Goal: Navigation & Orientation: Find specific page/section

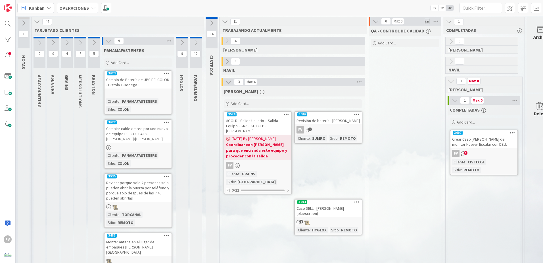
click at [108, 41] on icon at bounding box center [109, 41] width 6 height 6
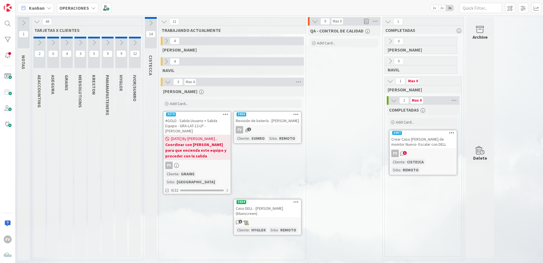
click at [80, 42] on icon at bounding box center [80, 42] width 6 height 6
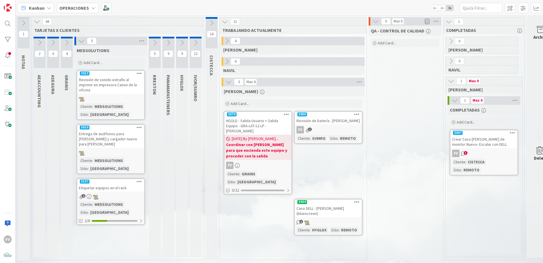
click at [80, 42] on icon at bounding box center [81, 41] width 6 height 6
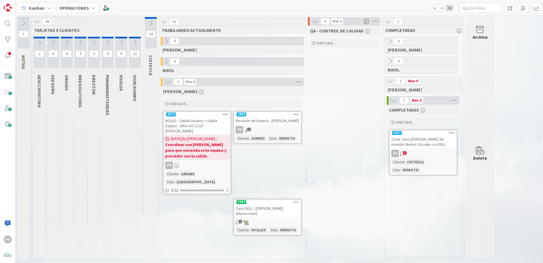
click at [95, 42] on icon at bounding box center [94, 42] width 6 height 6
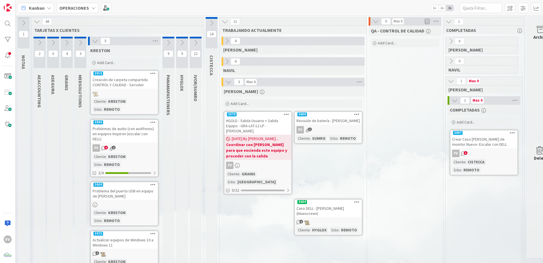
click at [95, 42] on icon at bounding box center [95, 41] width 6 height 6
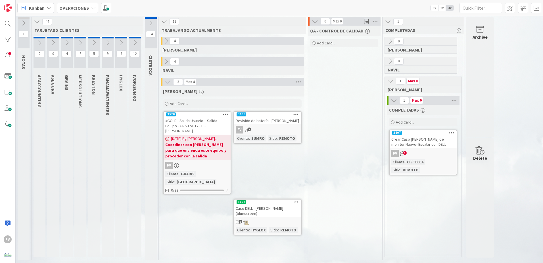
click at [38, 46] on button at bounding box center [40, 42] width 12 height 9
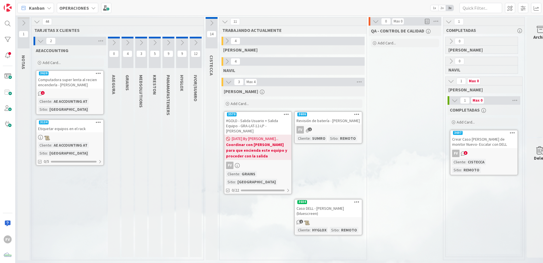
click at [40, 42] on icon at bounding box center [41, 41] width 6 height 6
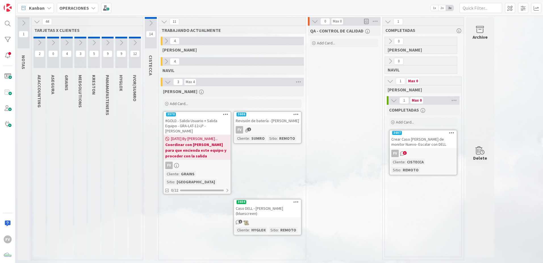
click at [69, 42] on icon at bounding box center [67, 42] width 6 height 6
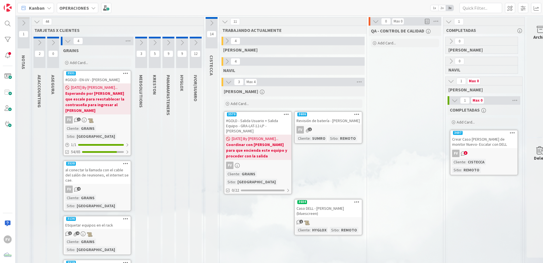
click at [66, 39] on icon at bounding box center [68, 41] width 6 height 6
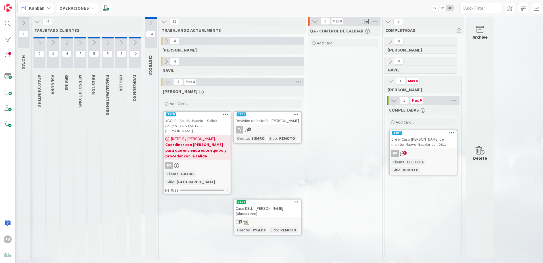
click at [75, 41] on button at bounding box center [80, 42] width 12 height 9
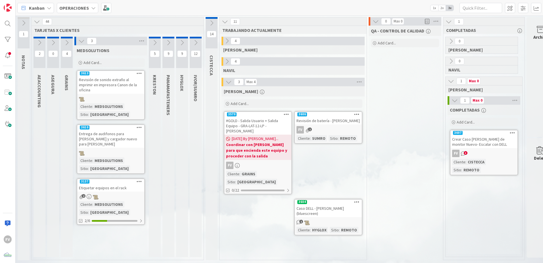
click at [84, 40] on icon at bounding box center [81, 41] width 6 height 6
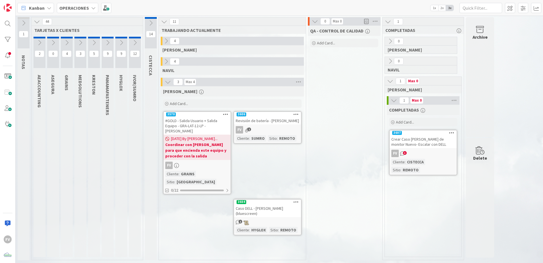
click at [93, 40] on icon at bounding box center [94, 42] width 6 height 6
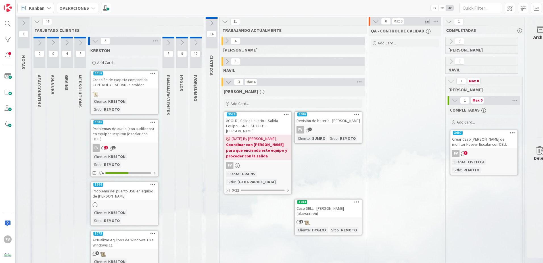
click at [98, 40] on icon at bounding box center [95, 41] width 6 height 6
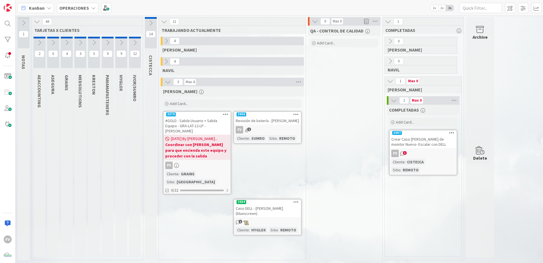
click at [37, 21] on icon at bounding box center [37, 21] width 6 height 6
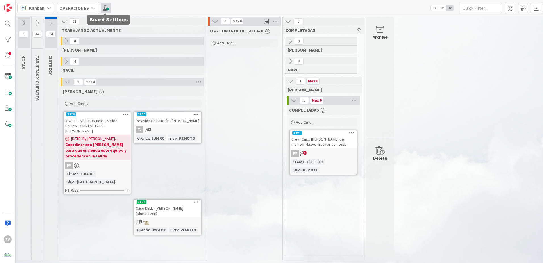
click at [102, 8] on span at bounding box center [106, 8] width 10 height 10
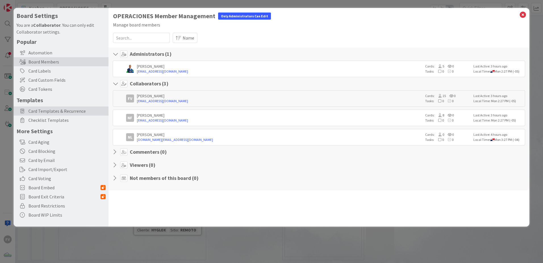
click at [52, 112] on span "Card Templates & Recurrence" at bounding box center [66, 110] width 77 height 7
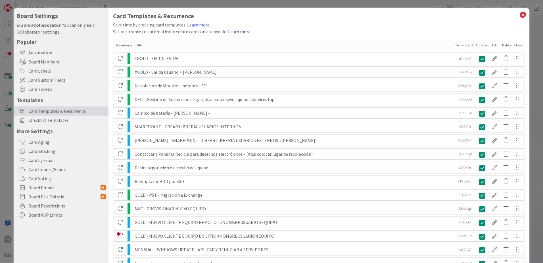
click at [74, 121] on span "Checklist Templates" at bounding box center [66, 119] width 77 height 7
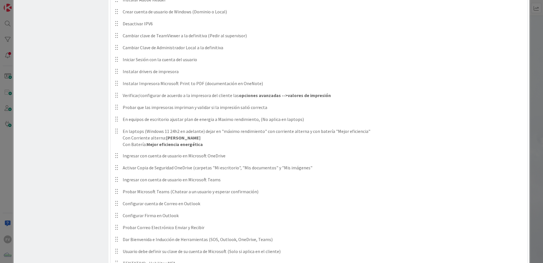
scroll to position [341, 0]
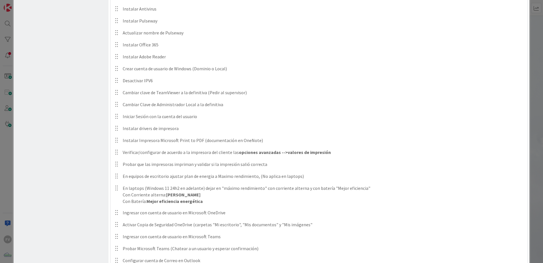
click at [267, 135] on div "**********" at bounding box center [318, 76] width 411 height 670
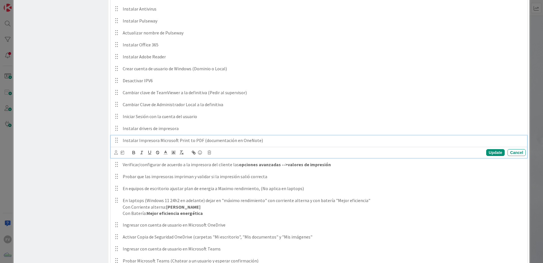
click at [271, 140] on p "Instalar Impresora Microsoft Print to PDF (documentación en OneNote)" at bounding box center [323, 140] width 401 height 7
click at [208, 153] on icon at bounding box center [209, 152] width 3 height 4
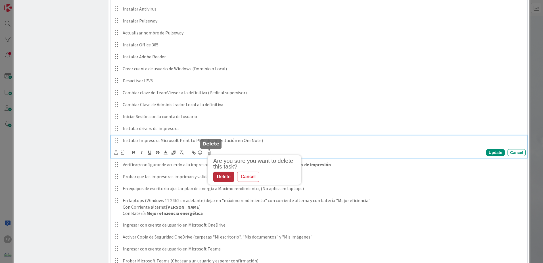
click at [222, 174] on div "Delete" at bounding box center [223, 176] width 21 height 10
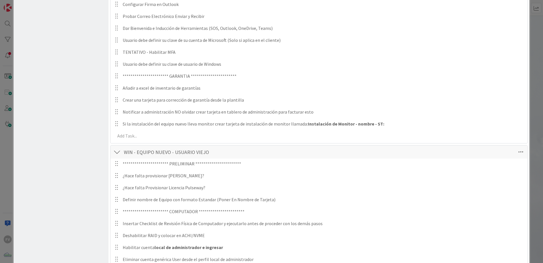
scroll to position [682, 0]
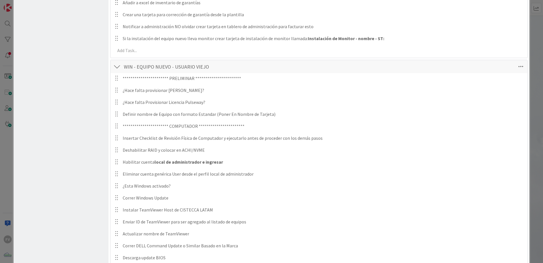
click at [11, 91] on div "**********" at bounding box center [271, 131] width 543 height 263
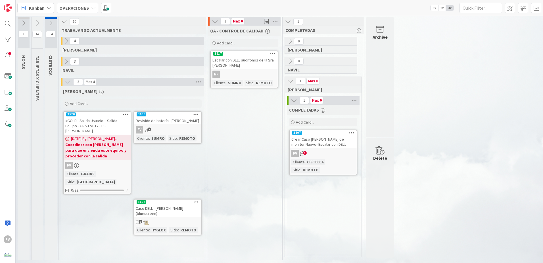
click at [82, 144] on b "Coordinar con [PERSON_NAME] para que encienda este equipo y proceder con la sal…" at bounding box center [97, 150] width 64 height 17
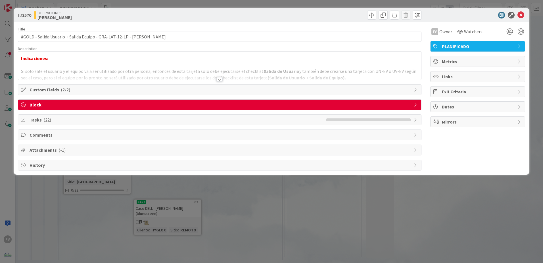
click at [266, 103] on span "Block" at bounding box center [221, 104] width 382 height 7
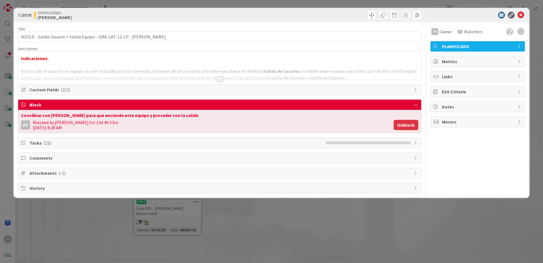
click at [386, 126] on button "Unblock" at bounding box center [406, 125] width 25 height 10
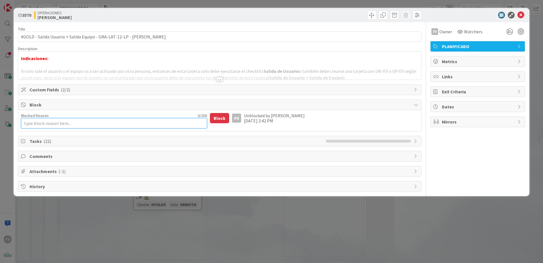
click at [128, 125] on textarea "Blocked Reason" at bounding box center [114, 123] width 186 height 10
type textarea "x"
type textarea "E"
type textarea "x"
type textarea "En"
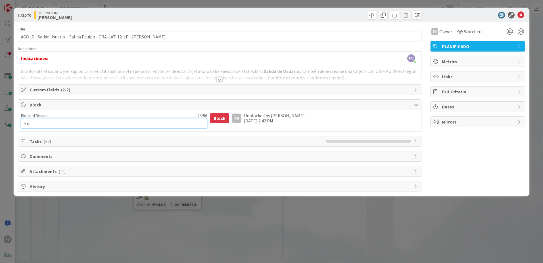
type textarea "x"
type textarea "En"
type textarea "x"
type textarea "En"
type textarea "x"
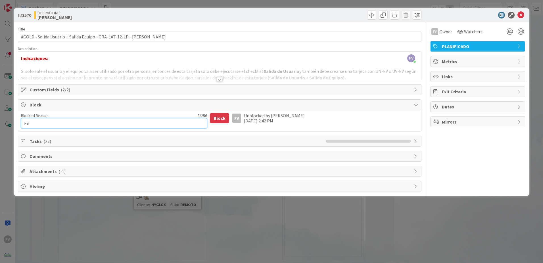
type textarea "En C"
type textarea "x"
type textarea "En Co"
type textarea "x"
type textarea "En Col"
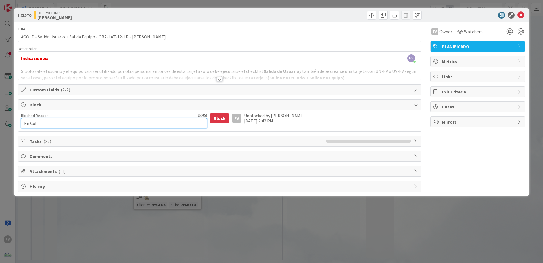
type textarea "x"
type textarea "En Colo"
type textarea "x"
type textarea "En [PERSON_NAME]"
type textarea "x"
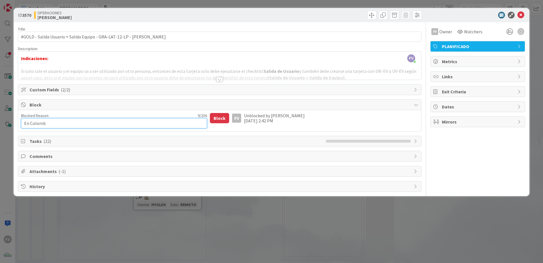
type textarea "En [PERSON_NAME]"
type textarea "x"
type textarea "En [GEOGRAPHIC_DATA]"
type textarea "x"
type textarea "En [GEOGRAPHIC_DATA]"
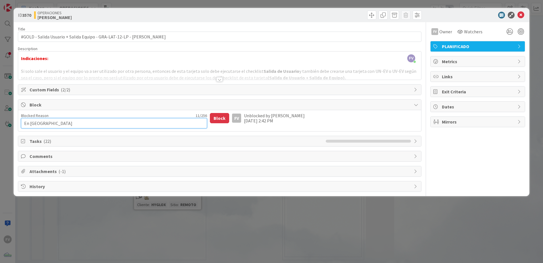
type textarea "x"
type textarea "En [GEOGRAPHIC_DATA] e"
type textarea "x"
type textarea "En [GEOGRAPHIC_DATA] es"
type textarea "x"
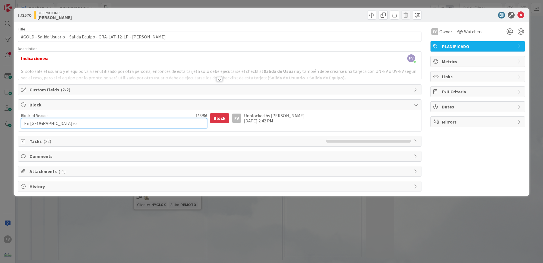
type textarea "En [GEOGRAPHIC_DATA] es"
type textarea "x"
type textarea "En [GEOGRAPHIC_DATA] es f"
type textarea "x"
type textarea "En [GEOGRAPHIC_DATA] es fe"
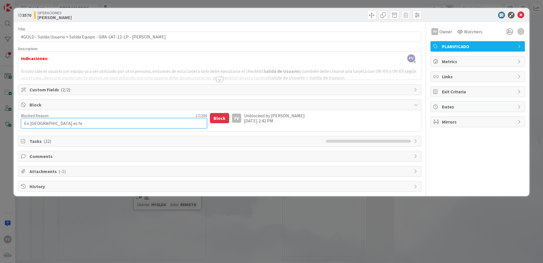
type textarea "x"
type textarea "En [GEOGRAPHIC_DATA] es fes"
type textarea "x"
type textarea "En [GEOGRAPHIC_DATA] es fest"
type textarea "x"
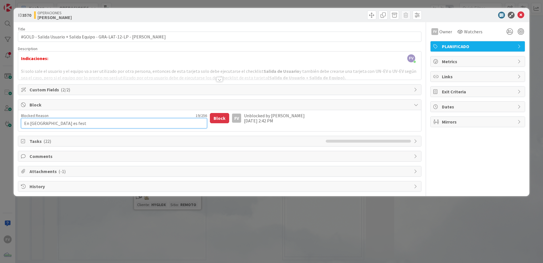
type textarea "En [GEOGRAPHIC_DATA] es festi"
type textarea "x"
type textarea "En [GEOGRAPHIC_DATA] es festiv"
type textarea "x"
type textarea "En [GEOGRAPHIC_DATA] es festivo"
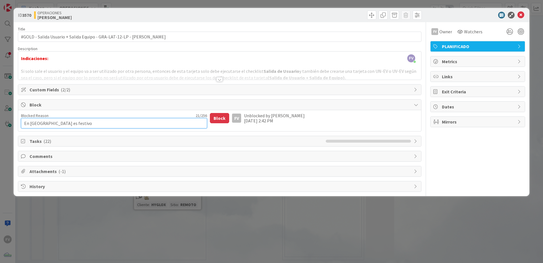
type textarea "x"
type textarea "En [GEOGRAPHIC_DATA] es festivo"
type textarea "x"
type textarea "En [GEOGRAPHIC_DATA] es festivo o"
type textarea "x"
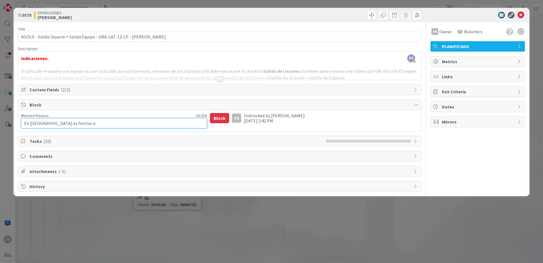
type textarea "En [GEOGRAPHIC_DATA] es festivo"
type textarea "x"
type textarea "En [GEOGRAPHIC_DATA] es festivo h"
type textarea "x"
type textarea "En [GEOGRAPHIC_DATA] es festivo ho"
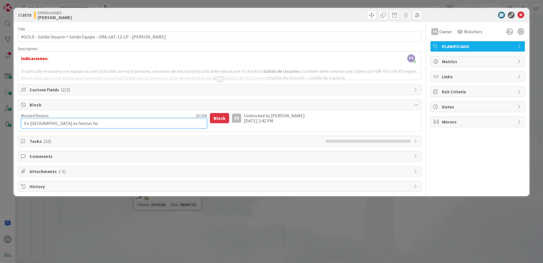
type textarea "x"
type textarea "En [GEOGRAPHIC_DATA] es festivo [DATE]"
type textarea "x"
type textarea "En [GEOGRAPHIC_DATA] es festivo [DATE],"
type textarea "x"
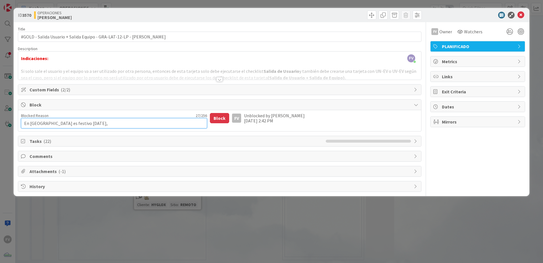
type textarea "En [GEOGRAPHIC_DATA] es festivo [DATE],"
type textarea "x"
type textarea "En [GEOGRAPHIC_DATA] es festivo [DATE], c"
type textarea "x"
type textarea "En [GEOGRAPHIC_DATA] es festivo [DATE], co"
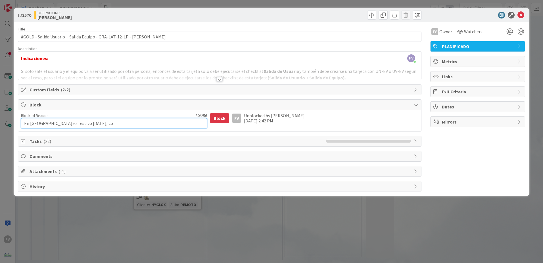
type textarea "x"
type textarea "En [GEOGRAPHIC_DATA] es festivo [DATE], coo"
type textarea "x"
type textarea "En [GEOGRAPHIC_DATA] es festivo [DATE], coor"
type textarea "x"
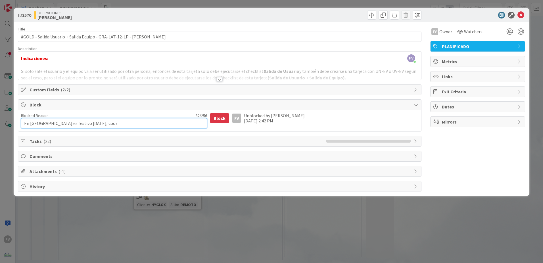
type textarea "En [GEOGRAPHIC_DATA] es festivo [DATE], coord"
type textarea "x"
type textarea "En [GEOGRAPHIC_DATA] es festivo [DATE], coordi"
type textarea "x"
type textarea "En [GEOGRAPHIC_DATA] es festivo [DATE], coordin"
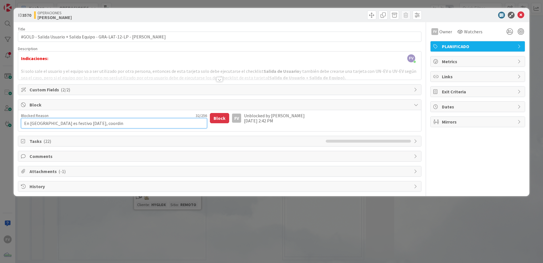
type textarea "x"
type textarea "En [GEOGRAPHIC_DATA] es festivo [DATE], coordine"
type textarea "x"
type textarea "En [GEOGRAPHIC_DATA] es festivo [DATE], coordine"
type textarea "x"
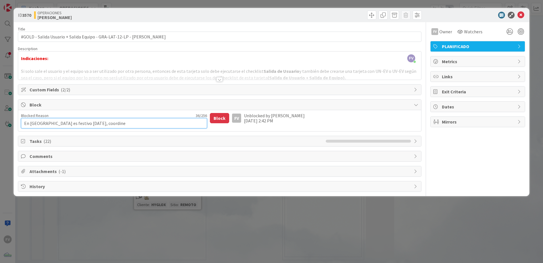
type textarea "En [GEOGRAPHIC_DATA] es festivo [DATE], coordine p"
type textarea "x"
type textarea "En [GEOGRAPHIC_DATA] es festivo [DATE], coordine pa"
type textarea "x"
type textarea "En [GEOGRAPHIC_DATA] es festivo [DATE], coordine par"
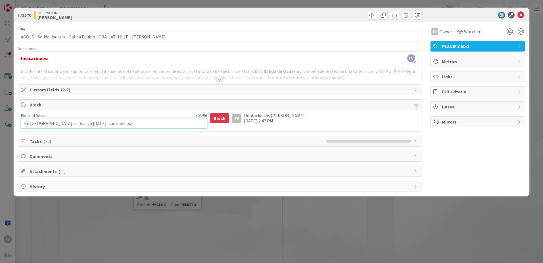
type textarea "x"
type textarea "En [GEOGRAPHIC_DATA] es festivo [DATE], coordine para"
type textarea "x"
type textarea "En [GEOGRAPHIC_DATA] es festivo [DATE], coordine para"
type textarea "x"
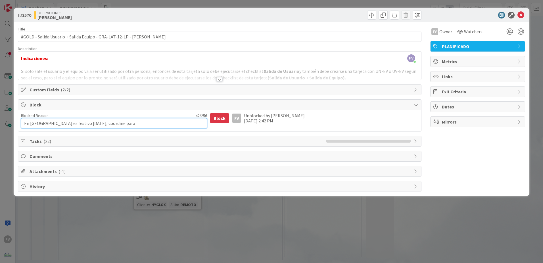
type textarea "En [GEOGRAPHIC_DATA] es festivo [DATE], coordine para q"
type textarea "x"
type textarea "En [GEOGRAPHIC_DATA] es festivo [DATE], coordine para qu"
type textarea "x"
type textarea "En [GEOGRAPHIC_DATA] es festivo [DATE], coordine para que"
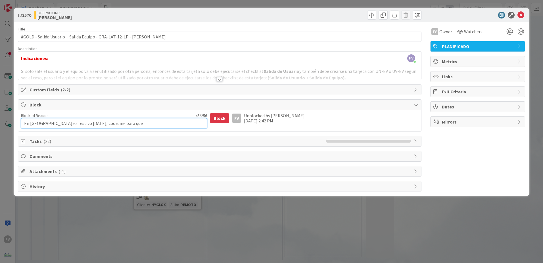
type textarea "x"
type textarea "En [GEOGRAPHIC_DATA] es festivo [DATE], coordine para que"
type textarea "x"
type textarea "En [GEOGRAPHIC_DATA] es festivo [DATE], coordine para que m"
type textarea "x"
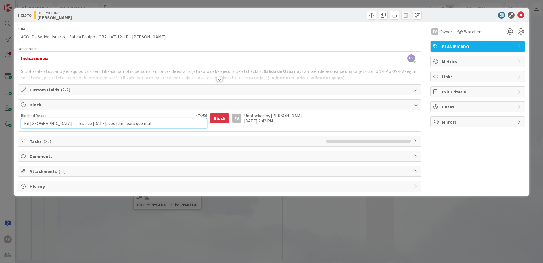
type textarea "En [GEOGRAPHIC_DATA] es festivo [DATE], coordine para que malñ"
type textarea "x"
type textarea "En [GEOGRAPHIC_DATA] es festivo [DATE], coordine para que malña"
type textarea "x"
type textarea "En [GEOGRAPHIC_DATA] es festivo [DATE], coordine para que malñan"
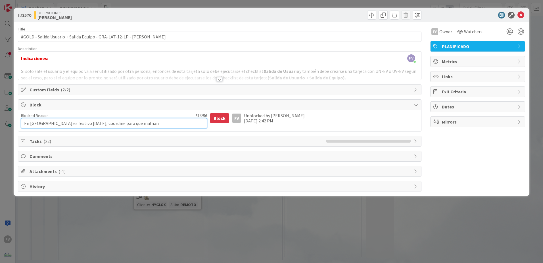
type textarea "x"
type textarea "En [GEOGRAPHIC_DATA] es festivo [DATE], coordine para que malñana"
type textarea "x"
type textarea "En [GEOGRAPHIC_DATA] es festivo [DATE], coordine para que malñan"
type textarea "x"
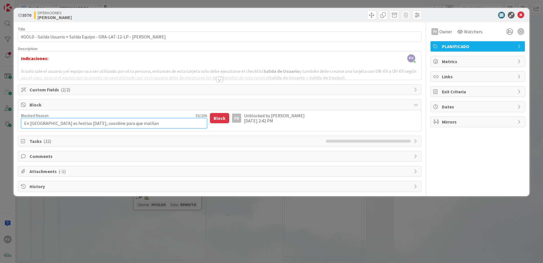
type textarea "En [GEOGRAPHIC_DATA] es festivo [DATE], coordine para que malña"
type textarea "x"
type textarea "En [GEOGRAPHIC_DATA] es festivo [DATE], coordine para que malñ"
type textarea "x"
type textarea "En [GEOGRAPHIC_DATA] es festivo [DATE], coordine para que mal"
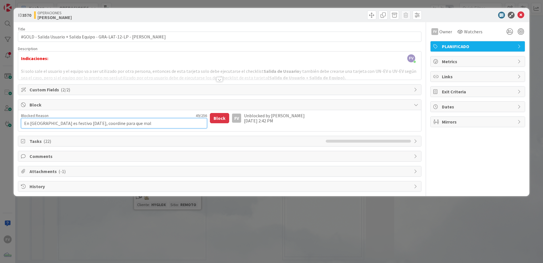
type textarea "x"
type textarea "En [GEOGRAPHIC_DATA] es festivo [DATE], coordine para que ma"
type textarea "x"
type textarea "En [GEOGRAPHIC_DATA] es festivo [DATE], coordine para que mañ"
type textarea "x"
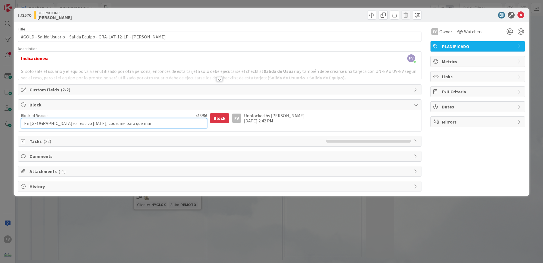
type textarea "En [GEOGRAPHIC_DATA] es festivo [DATE], coordine para que maña"
type textarea "x"
type textarea "En [GEOGRAPHIC_DATA] es festivo [DATE], coordine para que mañan"
type textarea "x"
type textarea "En [GEOGRAPHIC_DATA] es festivo [DATE], coordine para que [DATE]"
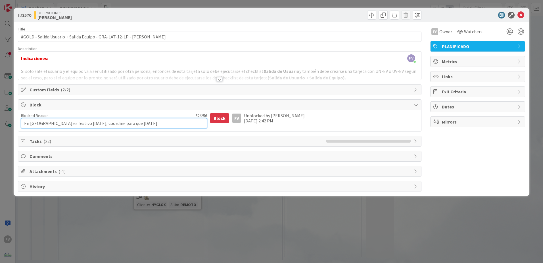
type textarea "x"
type textarea "En [GEOGRAPHIC_DATA] es festivo [DATE], coordine para que [DATE]"
type textarea "x"
type textarea "En [GEOGRAPHIC_DATA] es festivo [DATE], coordine para que [DATE] M"
type textarea "x"
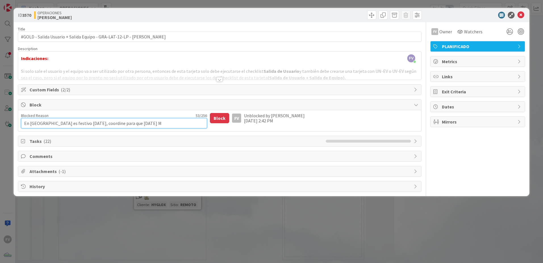
type textarea "En [GEOGRAPHIC_DATA] es festivo [DATE], coordine para que [DATE] Ma"
type textarea "x"
type textarea "En [GEOGRAPHIC_DATA] es festivo [DATE], coordine para que [DATE] Mau"
type textarea "x"
type textarea "En [GEOGRAPHIC_DATA] es festivo [DATE], coordine para que [DATE] Maur"
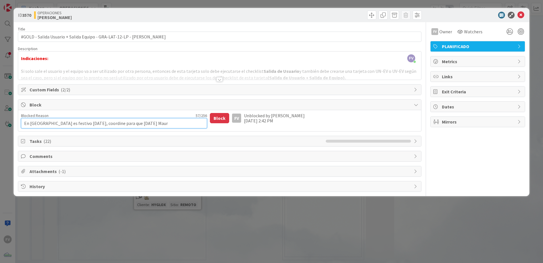
type textarea "x"
type textarea "En [GEOGRAPHIC_DATA] es festivo [DATE], coordine para que [DATE] [PERSON_NAME]"
type textarea "x"
type textarea "En [GEOGRAPHIC_DATA] es festivo [DATE], coordine para que [DATE] [PERSON_NAME]"
type textarea "x"
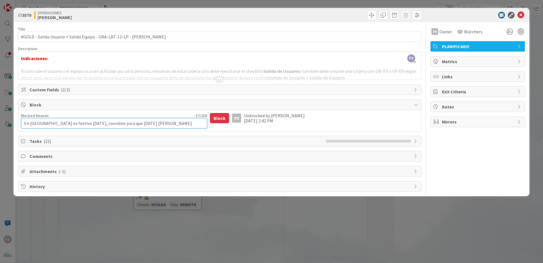
type textarea "En [GEOGRAPHIC_DATA] es festivo [DATE], coordine para que [DATE] [PERSON_NAME]"
type textarea "x"
type textarea "En [GEOGRAPHIC_DATA] es festivo [DATE], coordine para que [DATE] [PERSON_NAME]"
type textarea "x"
type textarea "En [GEOGRAPHIC_DATA] es festivo [DATE], coordine para que [DATE] [PERSON_NAME]"
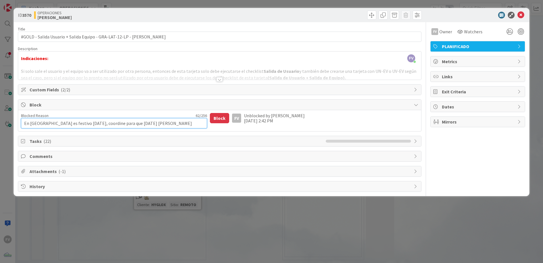
type textarea "x"
type textarea "En [GEOGRAPHIC_DATA] es festivo [DATE], coordine para que [DATE] [PERSON_NAME]"
type textarea "x"
type textarea "En [GEOGRAPHIC_DATA] es festivo [DATE], coordine para que [DATE] [PERSON_NAME] …"
type textarea "x"
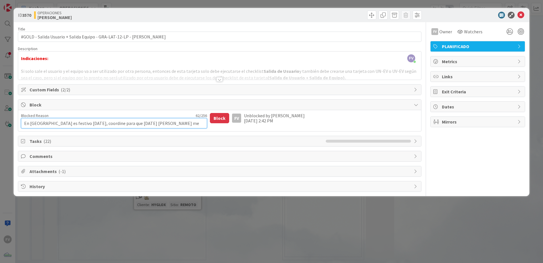
type textarea "En [GEOGRAPHIC_DATA] es festivo [DATE], coordine para que [DATE] [PERSON_NAME] …"
type textarea "x"
type textarea "En [GEOGRAPHIC_DATA] es festivo [DATE], coordine para que [DATE] [PERSON_NAME] …"
type textarea "x"
type textarea "En [GEOGRAPHIC_DATA] es festivo [DATE], coordine para que [DATE] [PERSON_NAME] …"
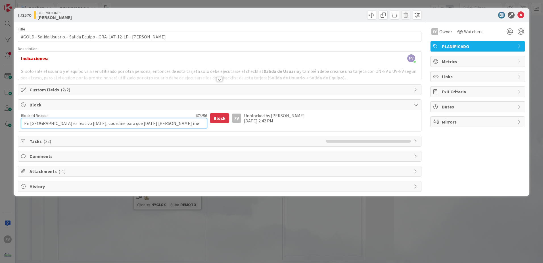
type textarea "x"
type textarea "En [GEOGRAPHIC_DATA] es festivo [DATE], coordine para que [DATE] [PERSON_NAME]"
type textarea "x"
type textarea "En [GEOGRAPHIC_DATA] es festivo [DATE], coordine para que [DATE] [PERSON_NAME]"
type textarea "x"
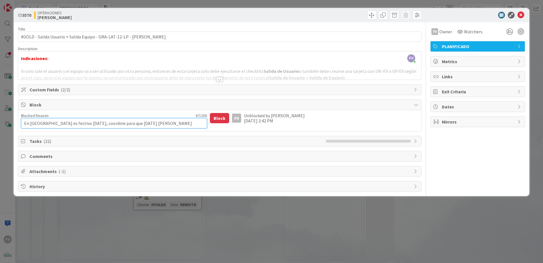
type textarea "En [GEOGRAPHIC_DATA] es festivo [DATE], coordine para que [DATE] [PERSON_NAME]"
type textarea "x"
type textarea "En [GEOGRAPHIC_DATA] es festivo [DATE], coordine para que [DATE] [PERSON_NAME]"
type textarea "x"
type textarea "En [GEOGRAPHIC_DATA] es festivo [DATE], coordine para que [DATE] [PERSON_NAME] e"
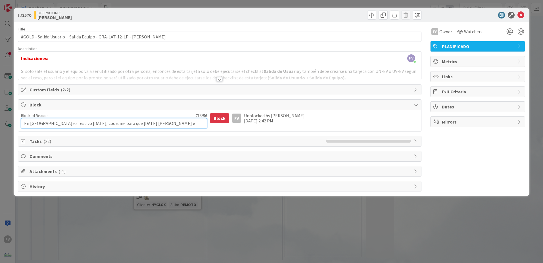
type textarea "x"
type textarea "En [GEOGRAPHIC_DATA] es festivo [DATE], coordine para que [DATE] [PERSON_NAME] …"
type textarea "x"
type textarea "En [GEOGRAPHIC_DATA] es festivo [DATE], coordine para que [DATE] [PERSON_NAME] …"
type textarea "x"
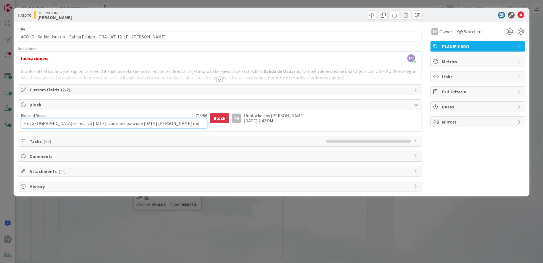
type textarea "En [GEOGRAPHIC_DATA] es festivo [DATE], coordine para que [DATE] [PERSON_NAME] …"
type textarea "x"
type textarea "En [GEOGRAPHIC_DATA] es festivo [DATE], coordine para que [DATE] [PERSON_NAME] …"
type textarea "x"
type textarea "En [GEOGRAPHIC_DATA] es festivo [DATE], coordine para que [DATE] [PERSON_NAME] …"
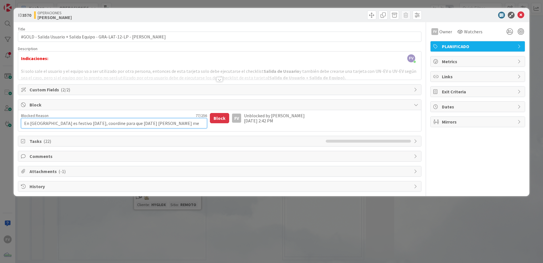
type textarea "x"
type textarea "En [GEOGRAPHIC_DATA] es festivo [DATE], coordine para que [DATE] [PERSON_NAME] …"
type textarea "x"
type textarea "En [GEOGRAPHIC_DATA] es festivo [DATE], coordine para que [DATE] [PERSON_NAME] …"
type textarea "x"
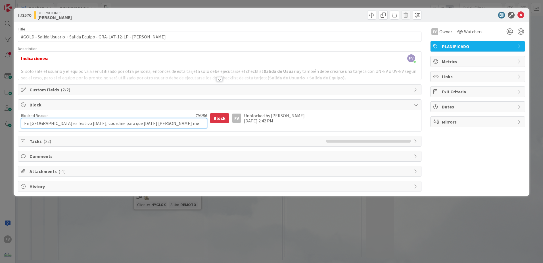
type textarea "En [GEOGRAPHIC_DATA] es festivo [DATE], coordine para que [DATE] [PERSON_NAME] …"
type textarea "x"
type textarea "En [GEOGRAPHIC_DATA] es festivo [DATE], coordine para que [DATE] [PERSON_NAME] …"
type textarea "x"
type textarea "En [GEOGRAPHIC_DATA] es festivo [DATE], coordine para que [DATE] [PERSON_NAME] …"
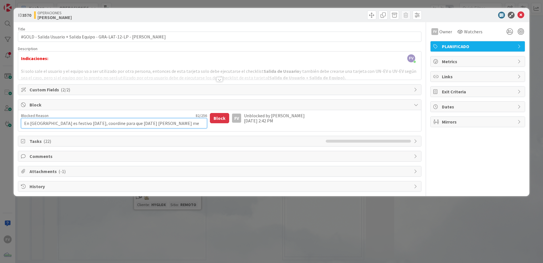
type textarea "x"
type textarea "En [GEOGRAPHIC_DATA] es festivo [DATE], coordine para que [DATE] [PERSON_NAME] …"
type textarea "x"
type textarea "En [GEOGRAPHIC_DATA] es festivo [DATE], coordine para que [DATE] [PERSON_NAME] …"
type textarea "x"
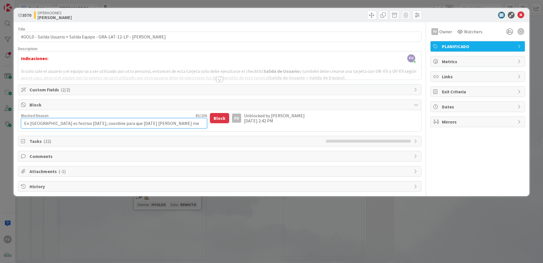
type textarea "En [GEOGRAPHIC_DATA] es festivo [DATE], coordine para que [DATE] [PERSON_NAME] …"
type textarea "x"
type textarea "En [GEOGRAPHIC_DATA] es festivo [DATE], coordine para que [DATE] [PERSON_NAME] …"
type textarea "x"
type textarea "En [GEOGRAPHIC_DATA] es festivo [DATE], coordine para que [DATE] [PERSON_NAME] …"
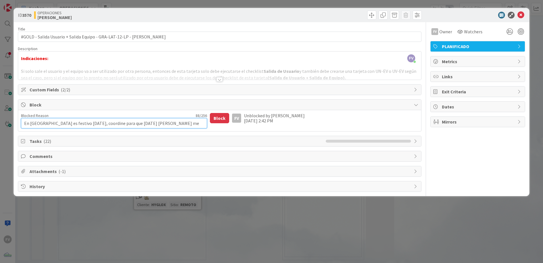
type textarea "x"
type textarea "En [GEOGRAPHIC_DATA] es festivo [DATE], coordine para que [DATE] [PERSON_NAME] …"
type textarea "x"
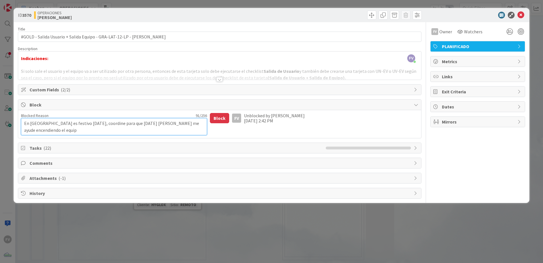
type textarea "En [GEOGRAPHIC_DATA] es festivo [DATE], coordine para que [DATE] [PERSON_NAME] …"
type textarea "x"
type textarea "En [GEOGRAPHIC_DATA] es festivo [DATE], coordine para que [DATE] [PERSON_NAME] …"
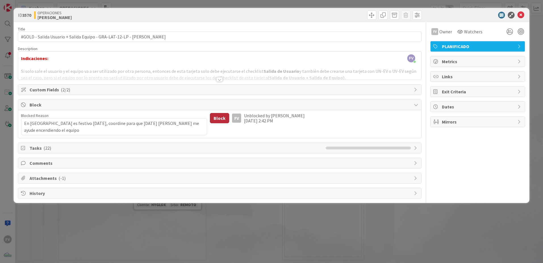
click at [215, 121] on button "Block" at bounding box center [219, 118] width 19 height 10
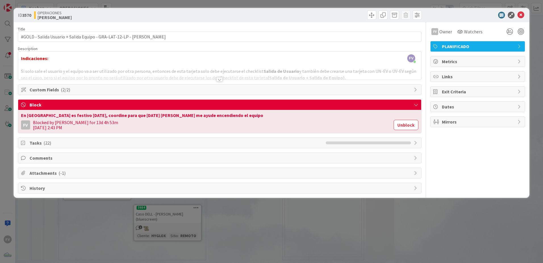
click at [209, 174] on div "ID 3570 OPERACIONES [PERSON_NAME] Title 66 / 128 #GOLD - Salida Usuario + Salid…" at bounding box center [271, 131] width 543 height 263
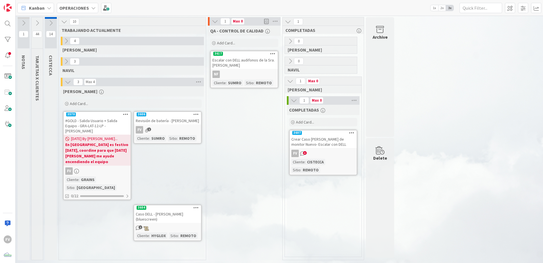
click at [282, 174] on div "1 COMPLETADAS 0 [PERSON_NAME] 0 [PERSON_NAME] 1 Max 0 [PERSON_NAME] 1 Max 0 COM…" at bounding box center [323, 138] width 82 height 243
click at [241, 77] on div "NF" at bounding box center [244, 73] width 67 height 7
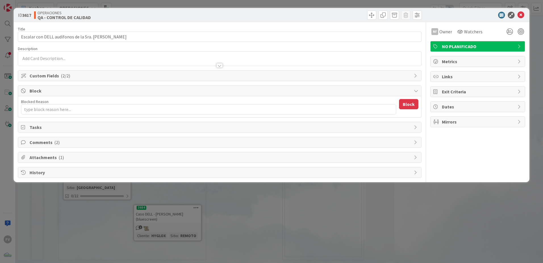
click at [39, 146] on div "Comments ( 2 )" at bounding box center [219, 142] width 403 height 10
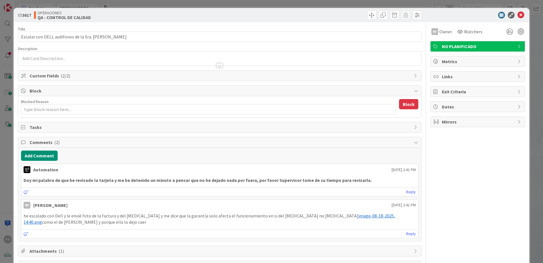
scroll to position [21, 0]
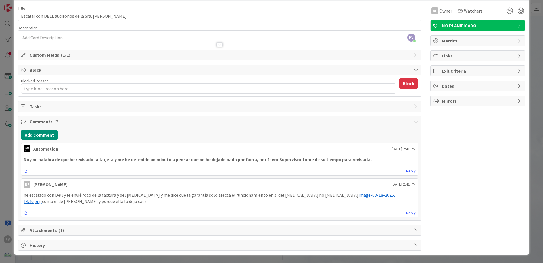
click at [6, 161] on div "ID 3617 OPERACIONES QA - CONTROL DE CALIDAD Title 48 / 128 Escalar con DELL aud…" at bounding box center [271, 131] width 543 height 263
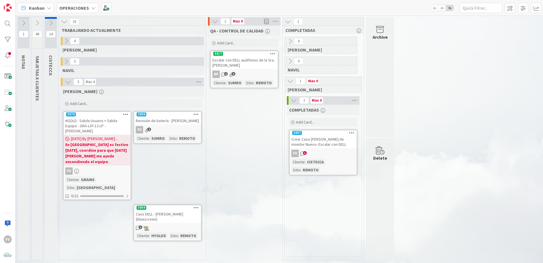
click at [67, 61] on icon at bounding box center [66, 61] width 6 height 6
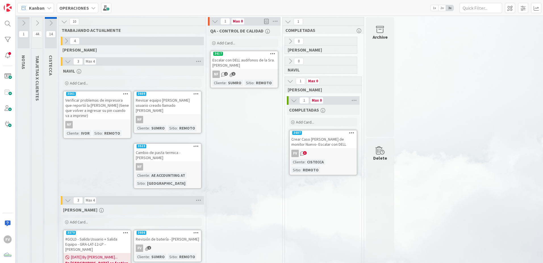
click at [67, 62] on icon at bounding box center [68, 61] width 6 height 6
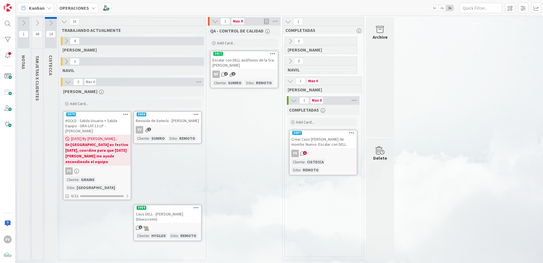
click at [68, 42] on icon at bounding box center [66, 41] width 6 height 6
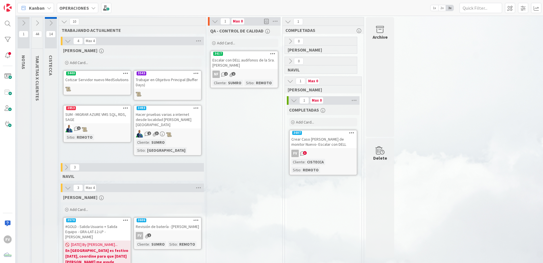
click at [65, 41] on icon at bounding box center [68, 41] width 6 height 6
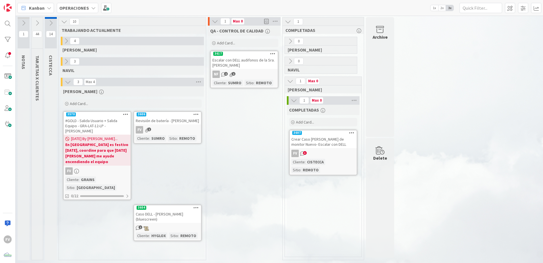
click at [35, 20] on icon at bounding box center [37, 23] width 6 height 6
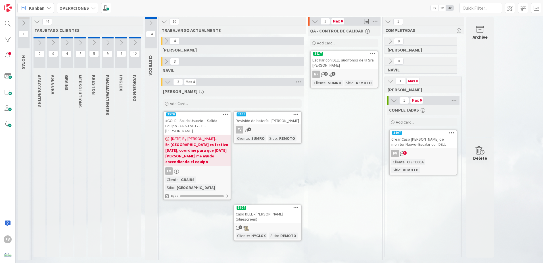
click at [41, 39] on icon at bounding box center [39, 42] width 6 height 6
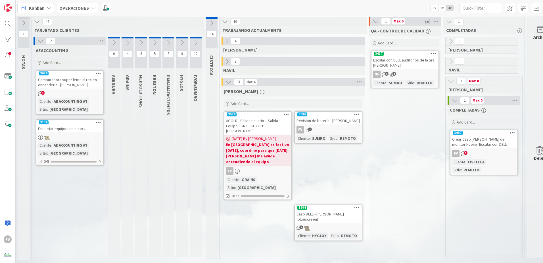
click at [51, 86] on div "Computadora super lenta al recien encenderla - [PERSON_NAME]" at bounding box center [69, 82] width 67 height 13
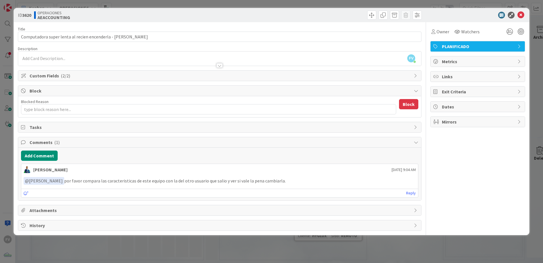
click at [229, 174] on div "ID 3620 OPERACIONES AEACCOUNTING Title 63 / 128 Computadora super lenta al reci…" at bounding box center [271, 131] width 543 height 263
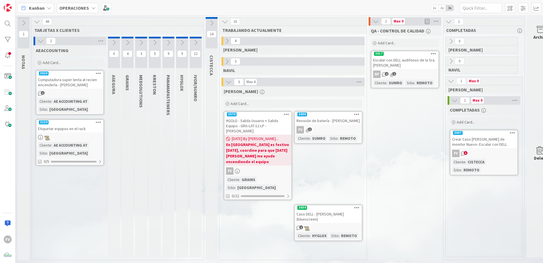
click at [44, 39] on button at bounding box center [40, 40] width 7 height 7
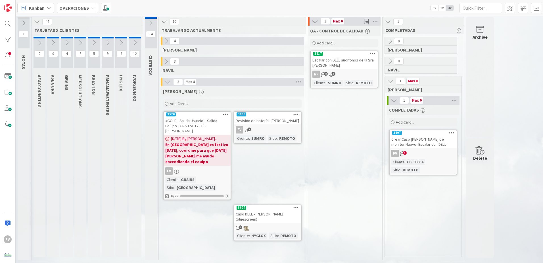
click at [66, 43] on icon at bounding box center [67, 42] width 6 height 6
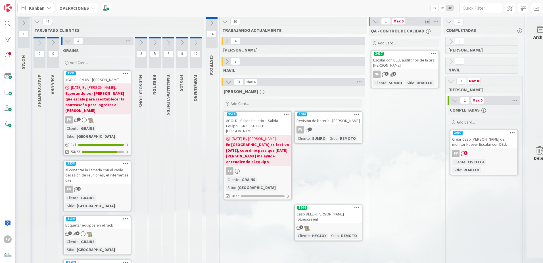
click at [67, 39] on icon at bounding box center [68, 41] width 6 height 6
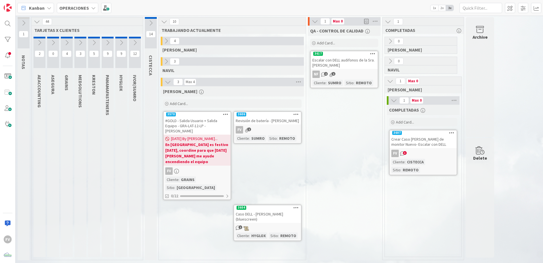
click at [82, 39] on icon at bounding box center [80, 42] width 6 height 6
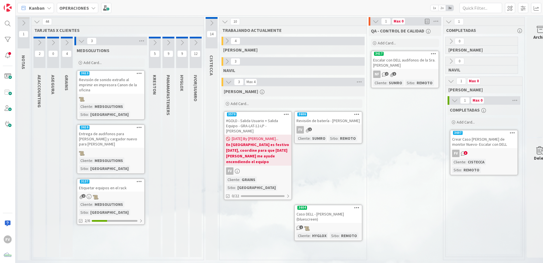
click at [386, 142] on div "Crear Caso [PERSON_NAME] de monitor Nuevo- Escalar con DELL" at bounding box center [484, 141] width 67 height 13
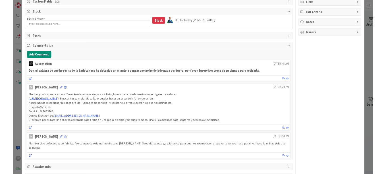
scroll to position [95, 0]
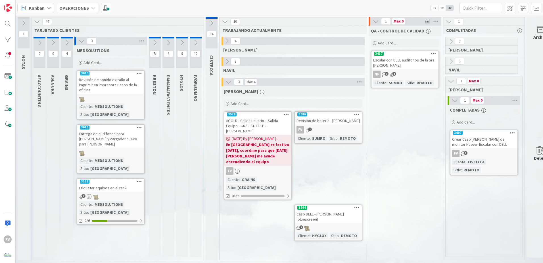
click at [82, 42] on icon at bounding box center [81, 41] width 6 height 6
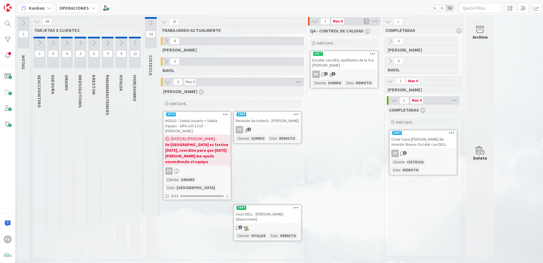
click at [94, 41] on icon at bounding box center [94, 42] width 6 height 6
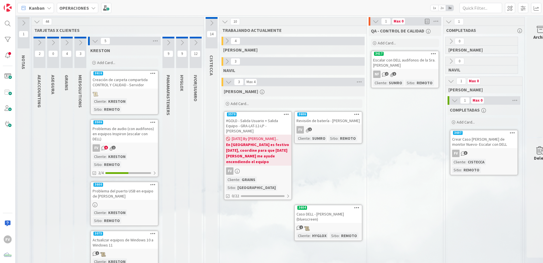
click at [96, 43] on icon at bounding box center [95, 41] width 6 height 6
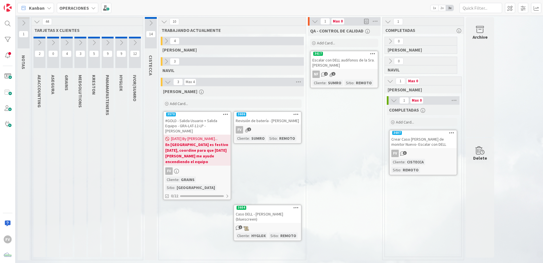
click at [34, 20] on icon at bounding box center [37, 21] width 6 height 6
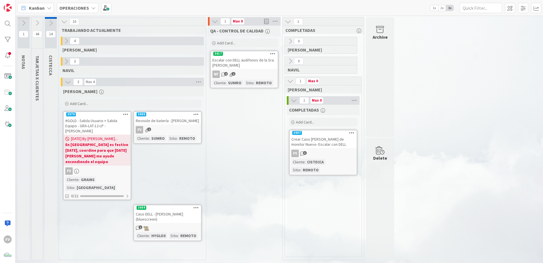
click at [40, 20] on button at bounding box center [37, 23] width 11 height 9
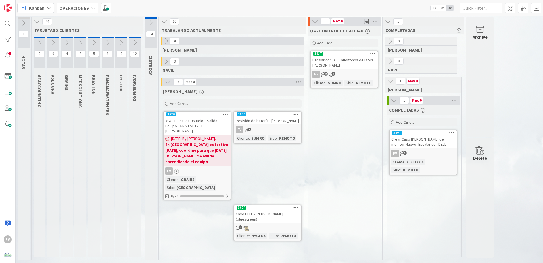
click at [349, 174] on div "QA - CONTROL DE CALIDAD Add Card... 3617 Escalar con DELL audifonos de la Sra. …" at bounding box center [344, 143] width 73 height 234
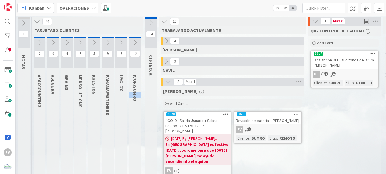
drag, startPoint x: 139, startPoint y: 97, endPoint x: 133, endPoint y: 91, distance: 7.9
click at [133, 91] on div "IVOR/SUMRO" at bounding box center [136, 88] width 14 height 32
click at [96, 135] on div "5 [PERSON_NAME]" at bounding box center [94, 145] width 12 height 217
click at [135, 43] on icon at bounding box center [135, 42] width 6 height 6
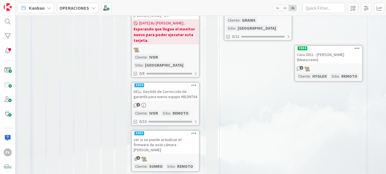
scroll to position [141, 0]
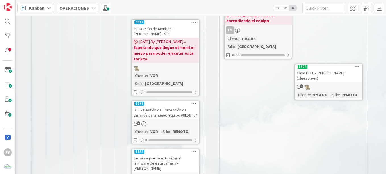
click at [150, 106] on div "DELL- Gestión de Corrección de garantía para nuevo equipo #8LDNT64" at bounding box center [165, 112] width 67 height 13
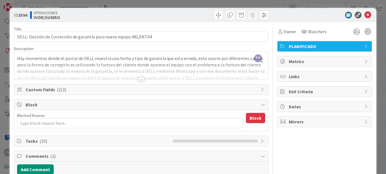
click at [4, 76] on div "ID 3594 OPERACIONES [PERSON_NAME]/SUMRO Title 66 / 128 DELL- Gestión de Correcc…" at bounding box center [193, 87] width 386 height 174
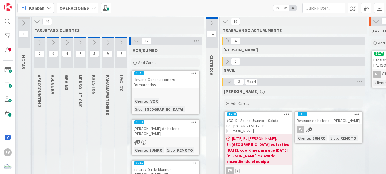
click at [137, 42] on icon at bounding box center [136, 41] width 6 height 6
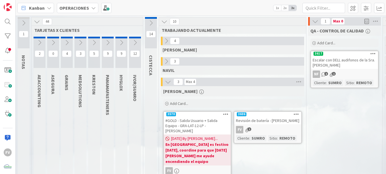
click at [39, 43] on icon at bounding box center [39, 42] width 6 height 6
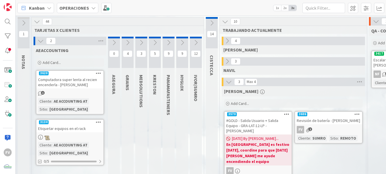
click at [41, 43] on icon at bounding box center [41, 41] width 6 height 6
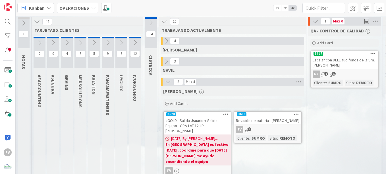
click at [70, 44] on button at bounding box center [67, 42] width 12 height 9
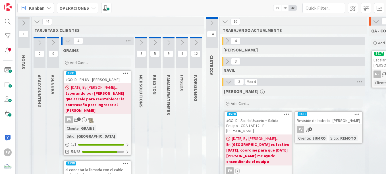
click at [67, 42] on icon at bounding box center [68, 41] width 6 height 6
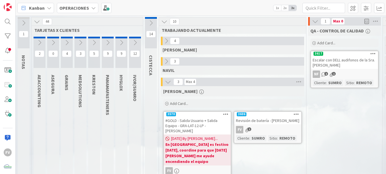
click at [80, 40] on icon at bounding box center [80, 42] width 6 height 6
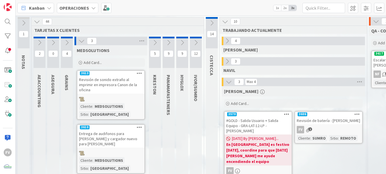
click at [83, 39] on icon at bounding box center [81, 41] width 6 height 6
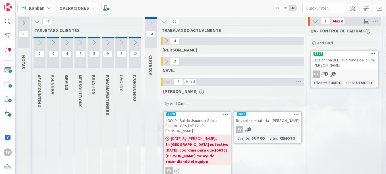
click at [115, 137] on div "9 HYGLOX" at bounding box center [121, 141] width 12 height 209
click at [241, 157] on div "[PERSON_NAME] Add Card... 3606 Revisión de batería - [PERSON_NAME] FV 1 Cliente…" at bounding box center [232, 165] width 143 height 159
click at [117, 118] on div "9 HYGLOX" at bounding box center [121, 141] width 12 height 209
click at [39, 19] on icon at bounding box center [37, 21] width 6 height 6
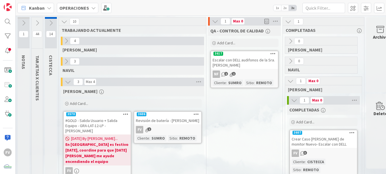
click at [69, 85] on icon at bounding box center [68, 82] width 6 height 6
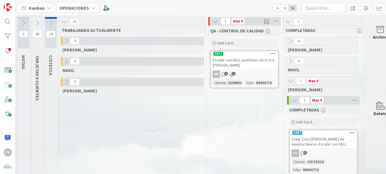
click at [69, 85] on icon at bounding box center [66, 82] width 6 height 6
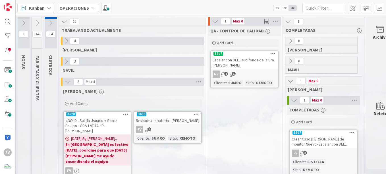
click at [70, 82] on icon at bounding box center [68, 82] width 6 height 6
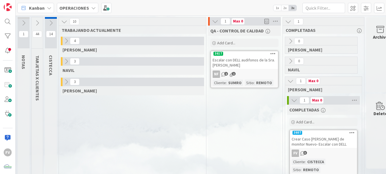
click at [62, 20] on icon at bounding box center [64, 21] width 6 height 6
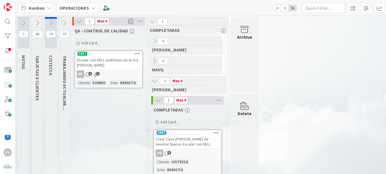
click at [62, 20] on icon at bounding box center [64, 23] width 6 height 6
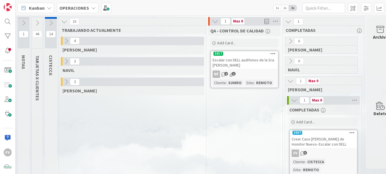
click at [63, 20] on icon at bounding box center [64, 21] width 6 height 6
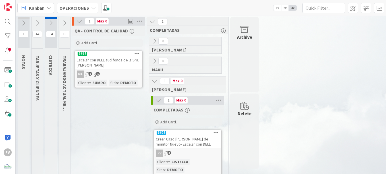
click at [99, 109] on div "QA - CONTROL DE CALIDAD Add Card... 3617 Escalar con DELL audifonos de la Sra. …" at bounding box center [108, 107] width 73 height 162
click at [78, 23] on icon at bounding box center [79, 21] width 6 height 6
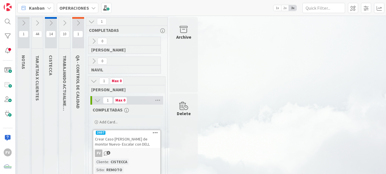
click at [91, 24] on icon at bounding box center [91, 21] width 6 height 6
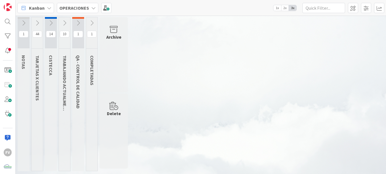
click at [163, 71] on div "1 NOTAS 44 TARJETAS X CLIENTES 14 CISTECCA 10 TRABAJANDO ACTUALMENTE 1 QA - CON…" at bounding box center [201, 95] width 368 height 157
drag, startPoint x: 62, startPoint y: 108, endPoint x: 62, endPoint y: 104, distance: 4.0
click at [62, 104] on span "TRABAJANDO ACTUALMENTE" at bounding box center [65, 84] width 6 height 59
drag, startPoint x: 62, startPoint y: 104, endPoint x: 47, endPoint y: 65, distance: 41.9
click at [47, 65] on div "CISTECCA" at bounding box center [52, 65] width 14 height 26
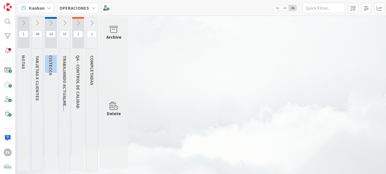
drag, startPoint x: 53, startPoint y: 72, endPoint x: 50, endPoint y: 56, distance: 16.1
click at [50, 56] on span "CISTECCA" at bounding box center [51, 65] width 6 height 20
drag, startPoint x: 50, startPoint y: 56, endPoint x: 52, endPoint y: 71, distance: 14.7
click at [52, 71] on span "CISTECCA" at bounding box center [51, 65] width 6 height 20
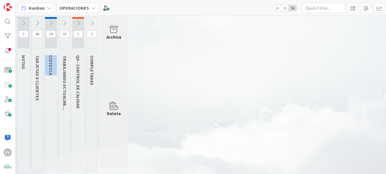
click at [52, 71] on span "CISTECCA" at bounding box center [51, 65] width 6 height 20
drag, startPoint x: 52, startPoint y: 71, endPoint x: 52, endPoint y: 82, distance: 11.4
click at [52, 82] on div "14 CISTECCA" at bounding box center [51, 94] width 12 height 154
drag, startPoint x: 161, startPoint y: 122, endPoint x: 161, endPoint y: 117, distance: 4.3
click at [161, 117] on div "1 NOTAS 44 TARJETAS X CLIENTES 14 CISTECCA 10 TRABAJANDO ACTUALMENTE 1 QA - CON…" at bounding box center [201, 95] width 368 height 157
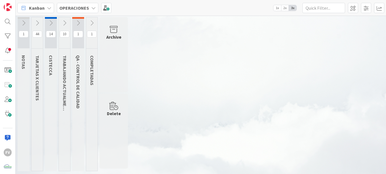
click at [66, 22] on icon at bounding box center [64, 23] width 6 height 6
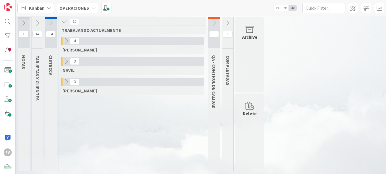
click at [63, 23] on icon at bounding box center [64, 21] width 6 height 6
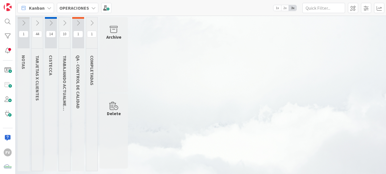
click at [54, 23] on icon at bounding box center [51, 23] width 6 height 6
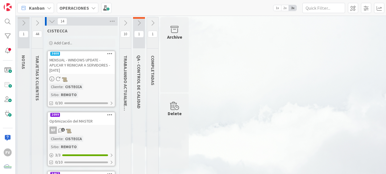
click at [54, 23] on icon at bounding box center [52, 21] width 6 height 6
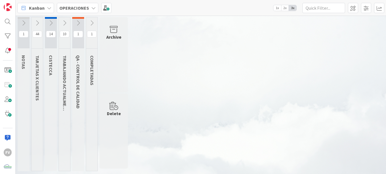
drag, startPoint x: 107, startPoint y: 27, endPoint x: 151, endPoint y: 77, distance: 66.8
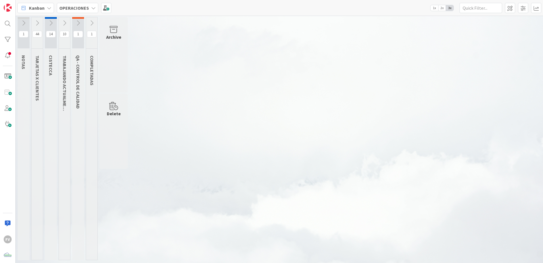
click at [65, 24] on icon at bounding box center [64, 23] width 6 height 6
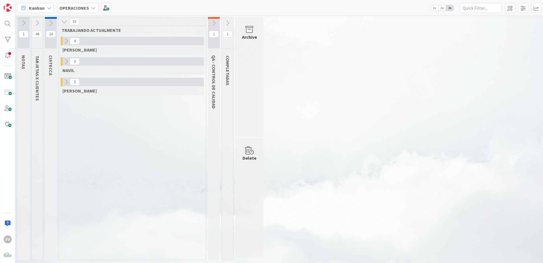
click at [68, 84] on icon at bounding box center [66, 82] width 6 height 6
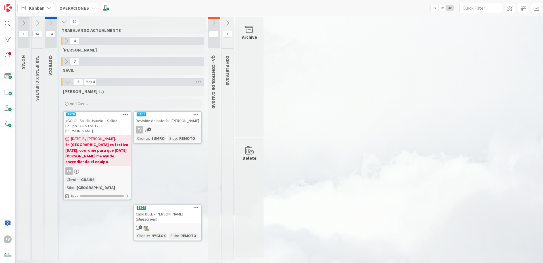
click at [68, 82] on icon at bounding box center [68, 82] width 6 height 6
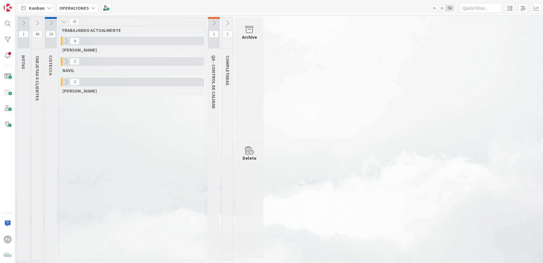
click at [68, 82] on icon at bounding box center [66, 82] width 6 height 6
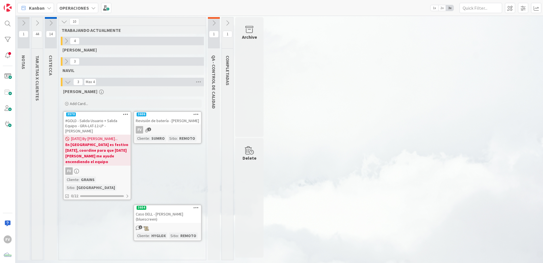
click at [214, 24] on icon at bounding box center [214, 23] width 6 height 6
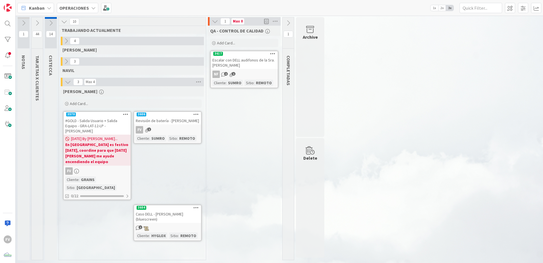
click at [288, 23] on icon at bounding box center [288, 23] width 6 height 6
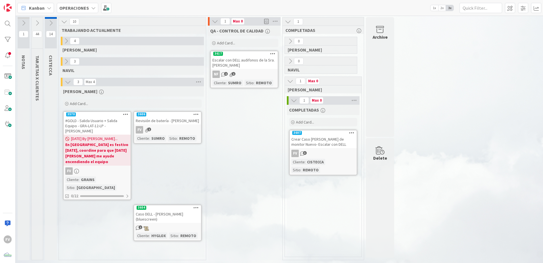
click at [290, 81] on icon at bounding box center [290, 81] width 6 height 6
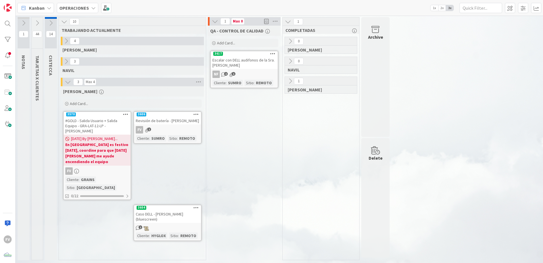
click at [292, 23] on div "1" at bounding box center [321, 21] width 77 height 9
click at [215, 22] on icon at bounding box center [215, 21] width 6 height 6
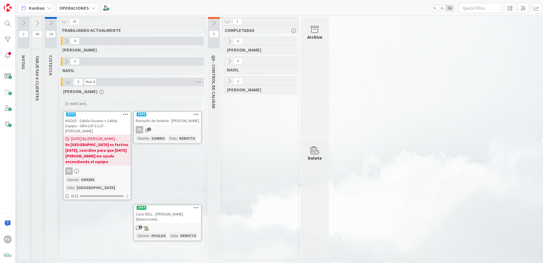
click at [227, 22] on icon at bounding box center [227, 21] width 6 height 6
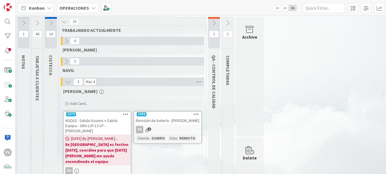
click at [330, 103] on div "1 NOTAS 44 TARJETAS X CLIENTES 14 CISTECCA 10 TRABAJANDO ACTUALMENTE 4 [PERSON_…" at bounding box center [201, 138] width 368 height 243
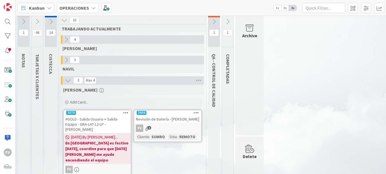
scroll to position [1, 0]
